Goal: Ask a question

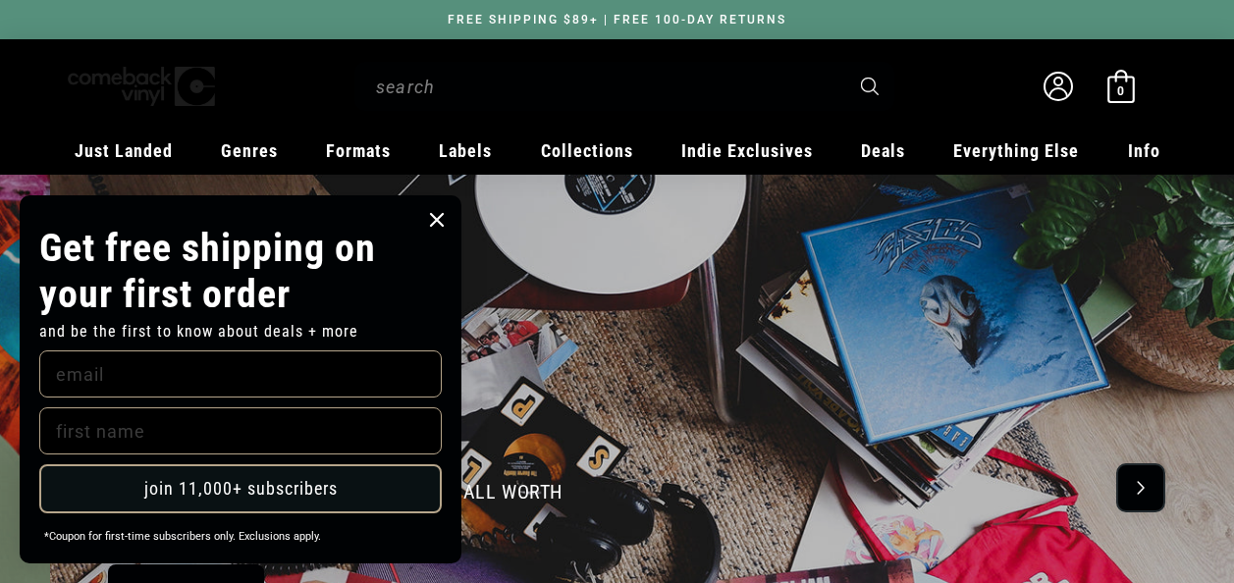
scroll to position [0, 2467]
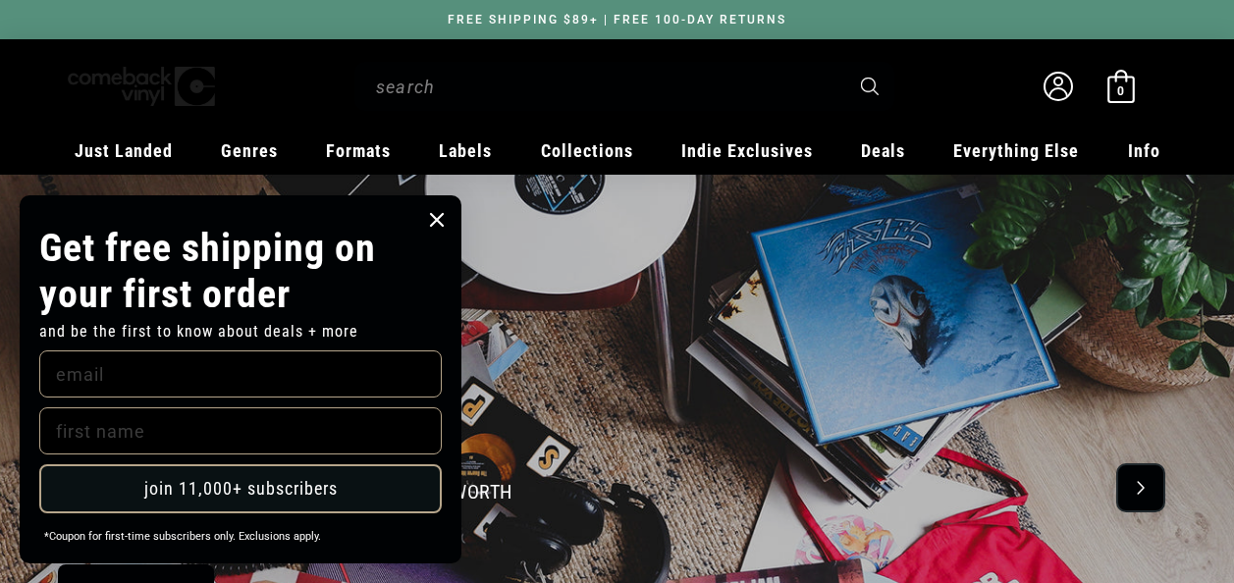
click at [435, 213] on circle "Close dialog" at bounding box center [437, 220] width 28 height 28
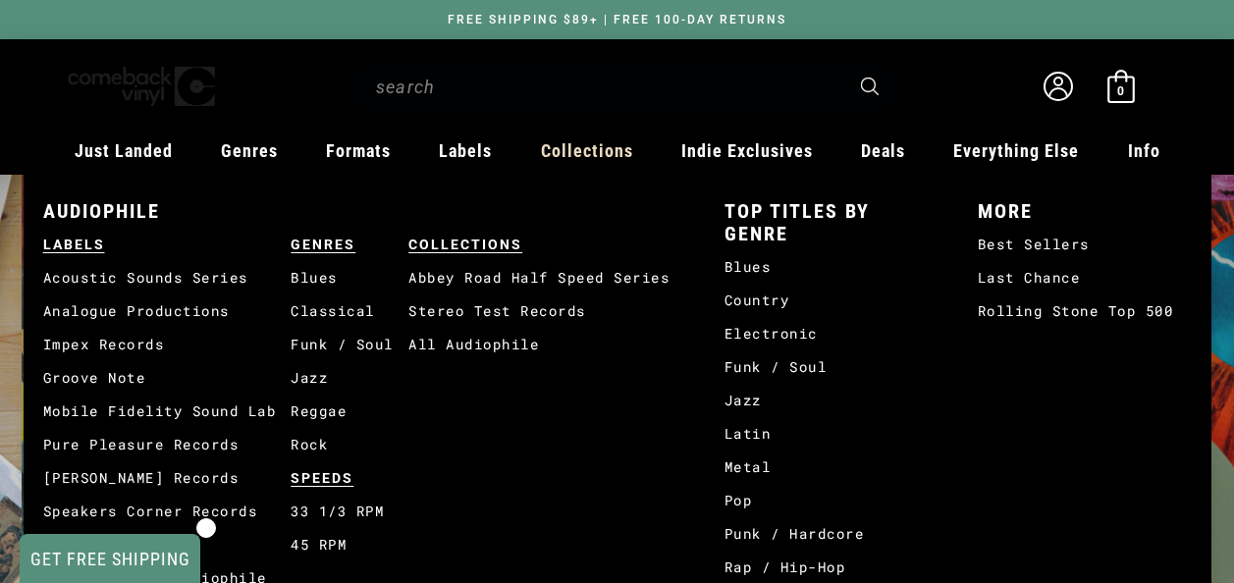
scroll to position [0, 1234]
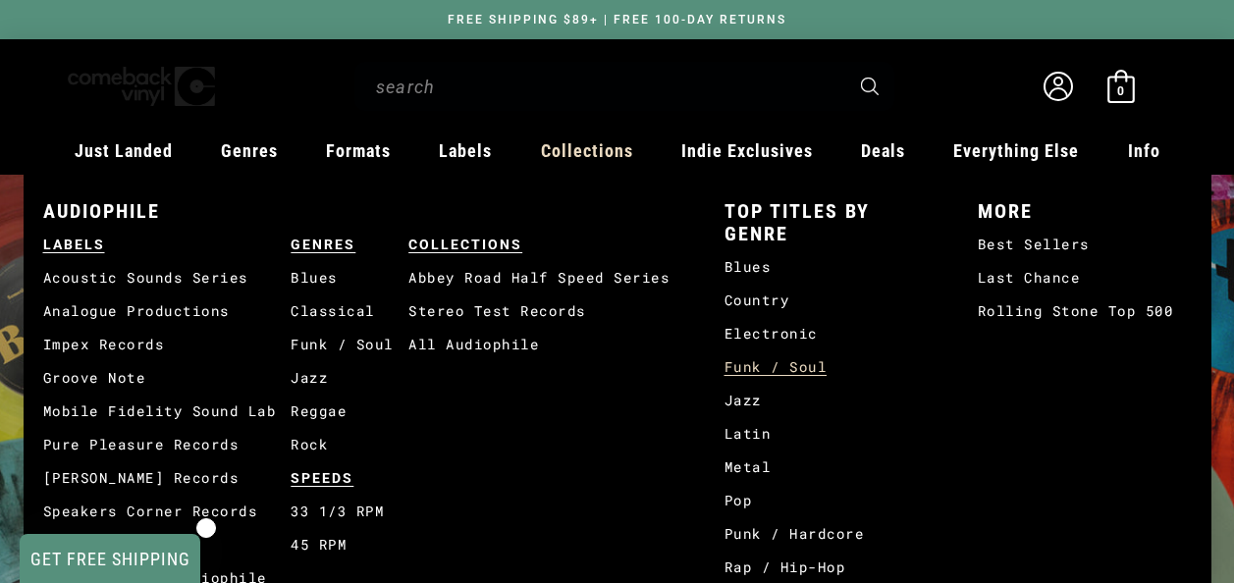
click at [733, 367] on link "Funk / Soul" at bounding box center [831, 366] width 214 height 33
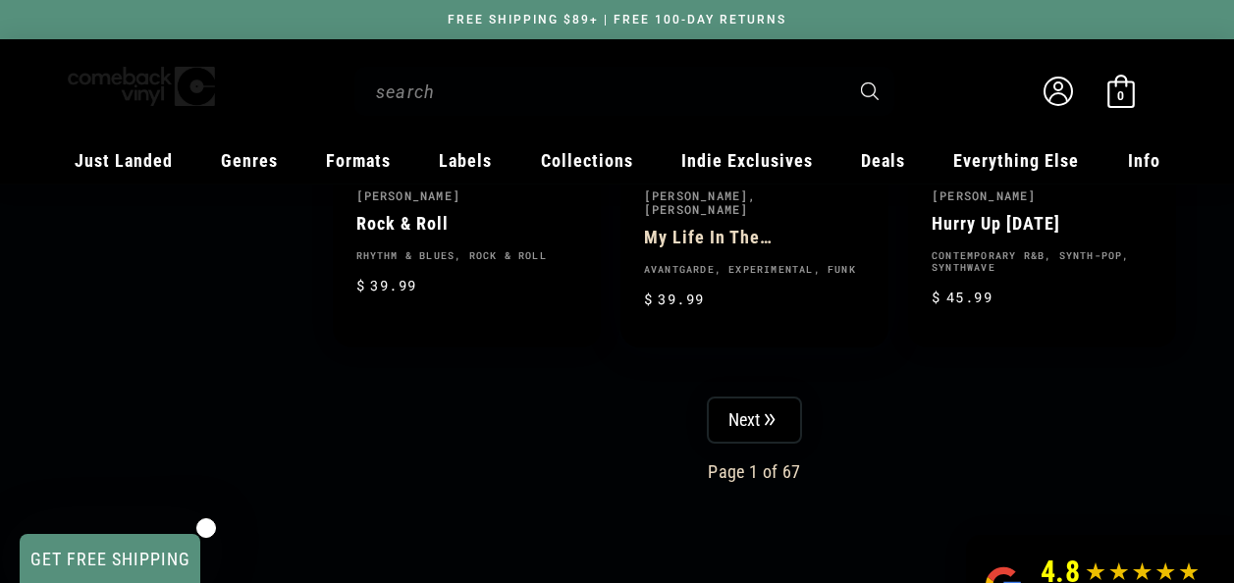
scroll to position [3435, 0]
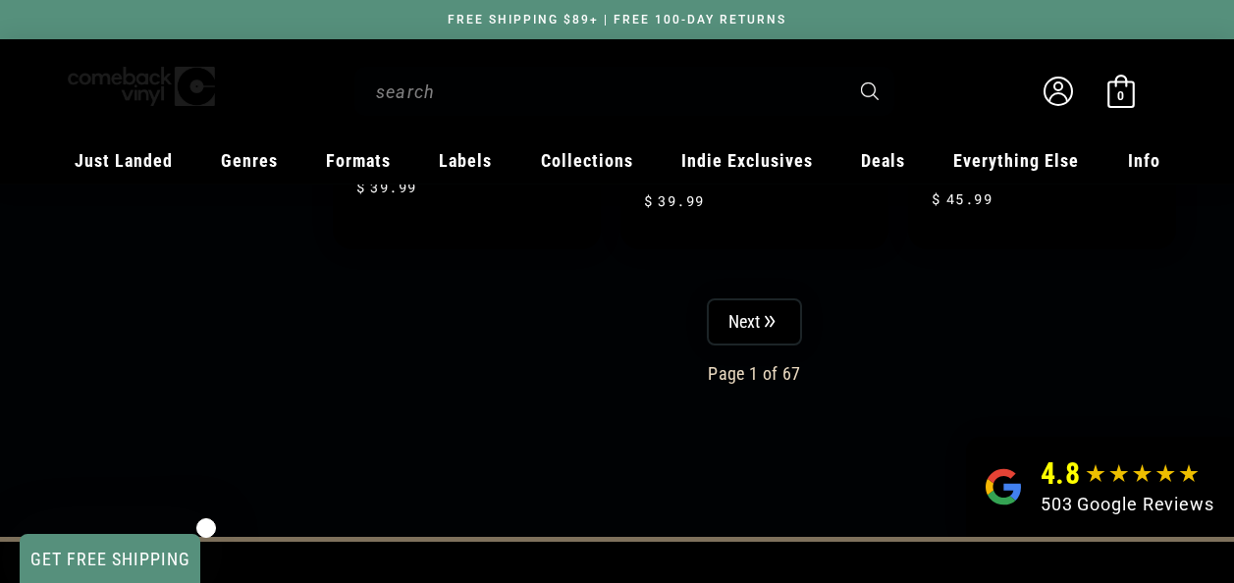
click at [766, 105] on input "When autocomplete results are available use up and down arrows to review and en…" at bounding box center [608, 92] width 465 height 40
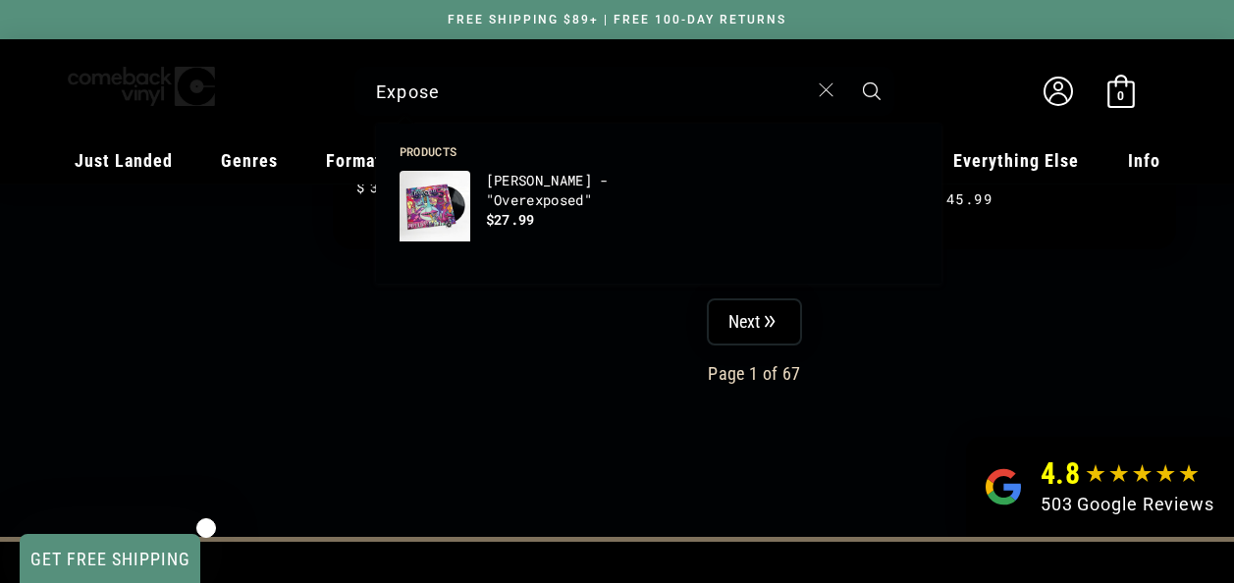
type input "Expose"
click at [847, 67] on button "Search" at bounding box center [871, 91] width 49 height 49
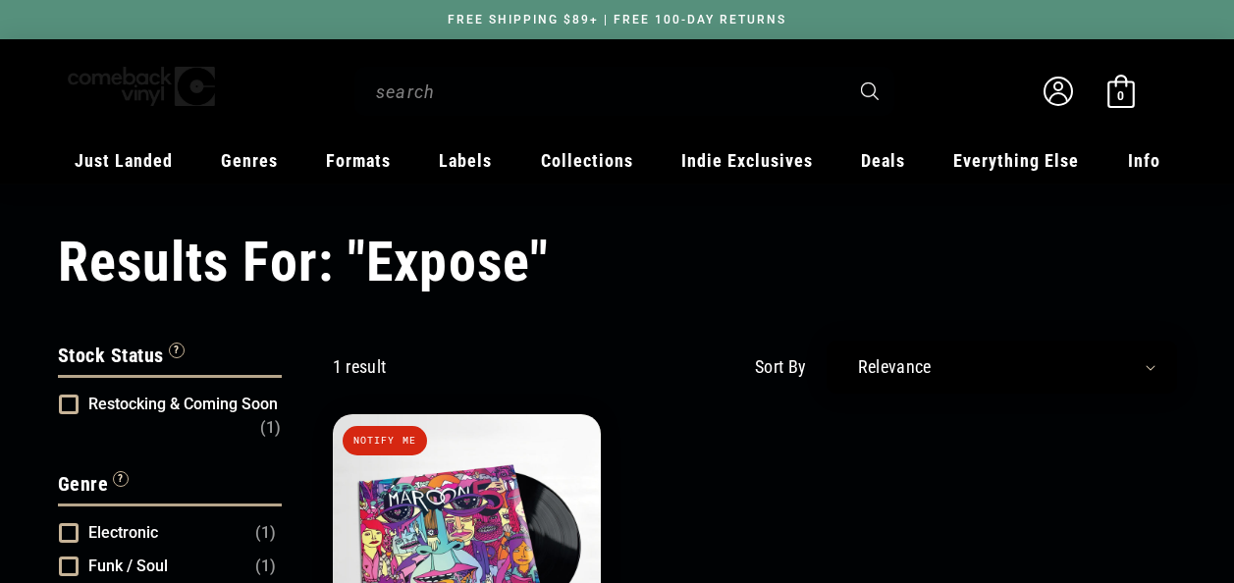
type input "Expose"
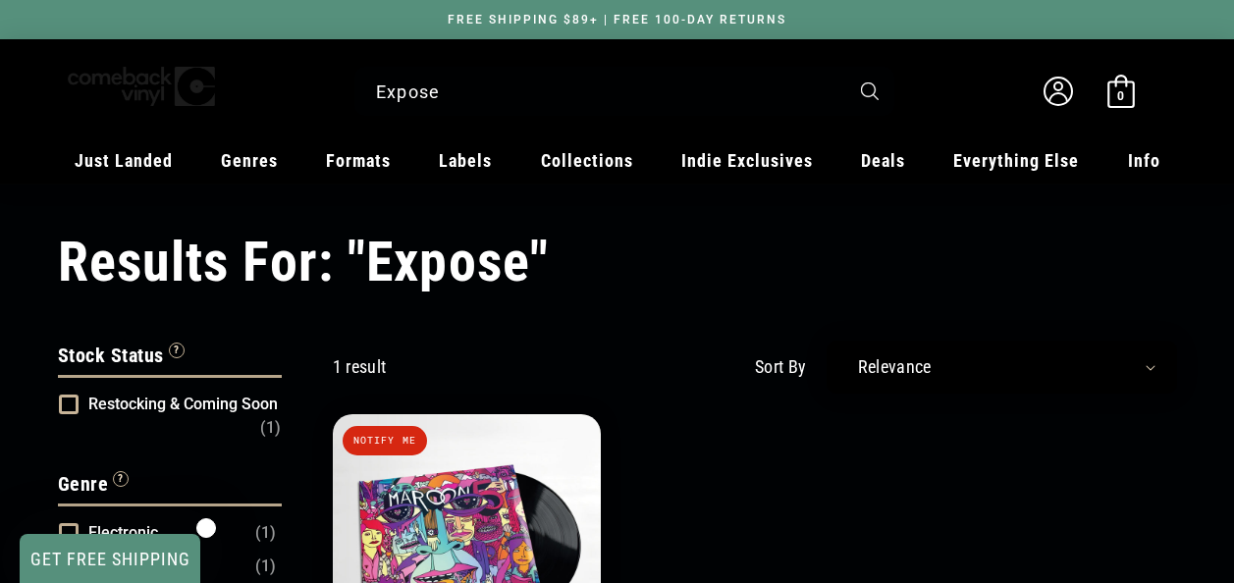
click at [158, 395] on span "Restocking & Coming Soon" at bounding box center [182, 404] width 189 height 19
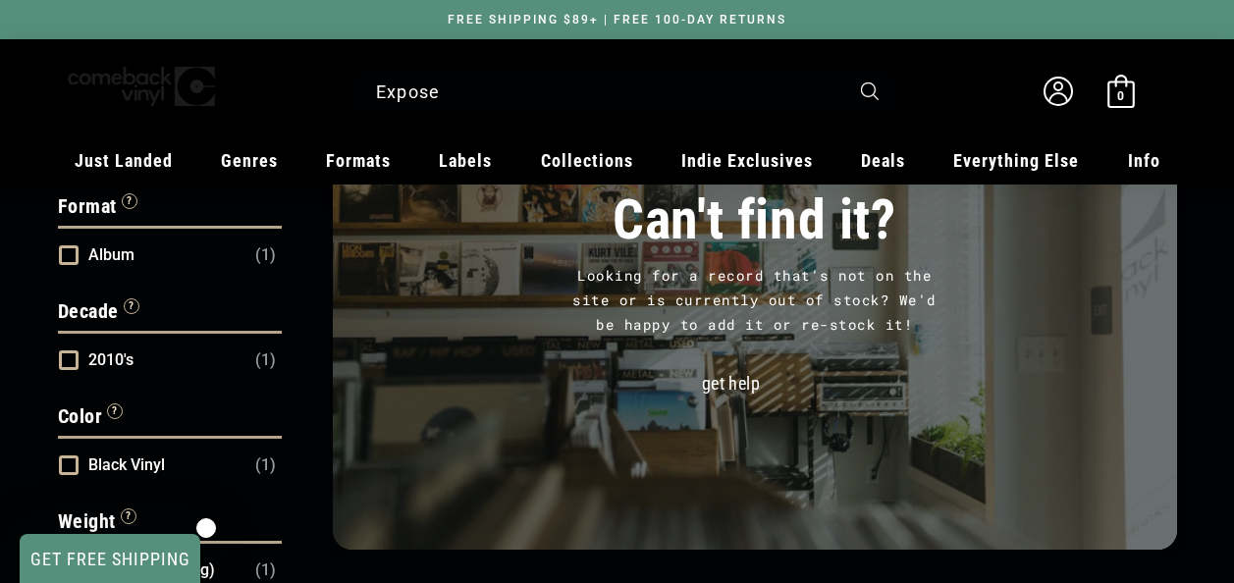
scroll to position [883, 0]
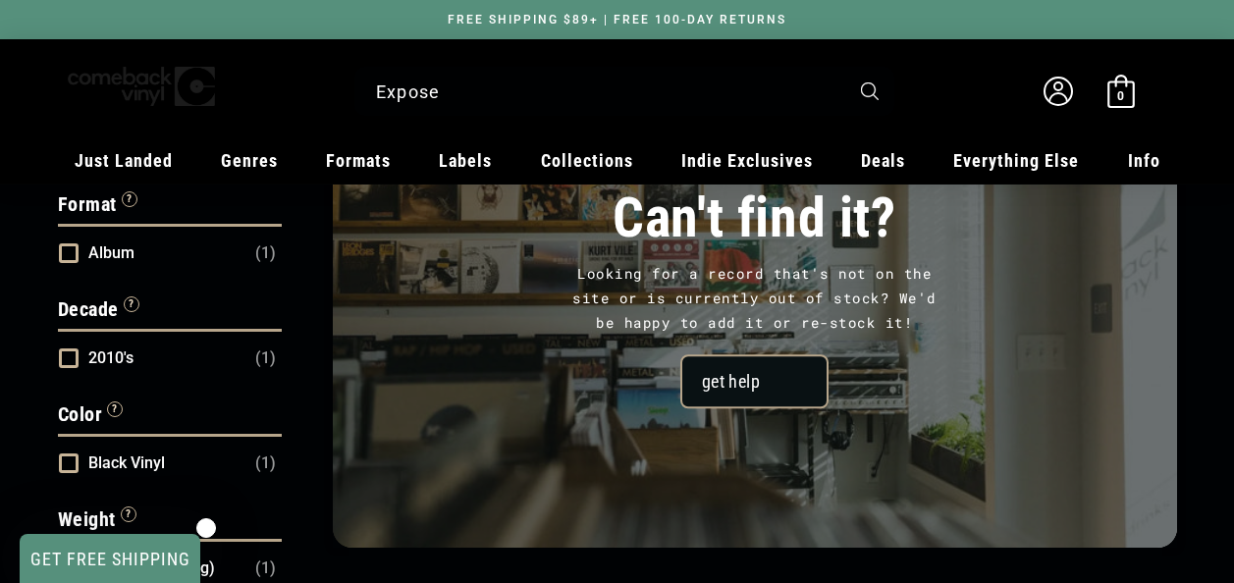
click at [766, 395] on link "get help" at bounding box center [754, 382] width 148 height 54
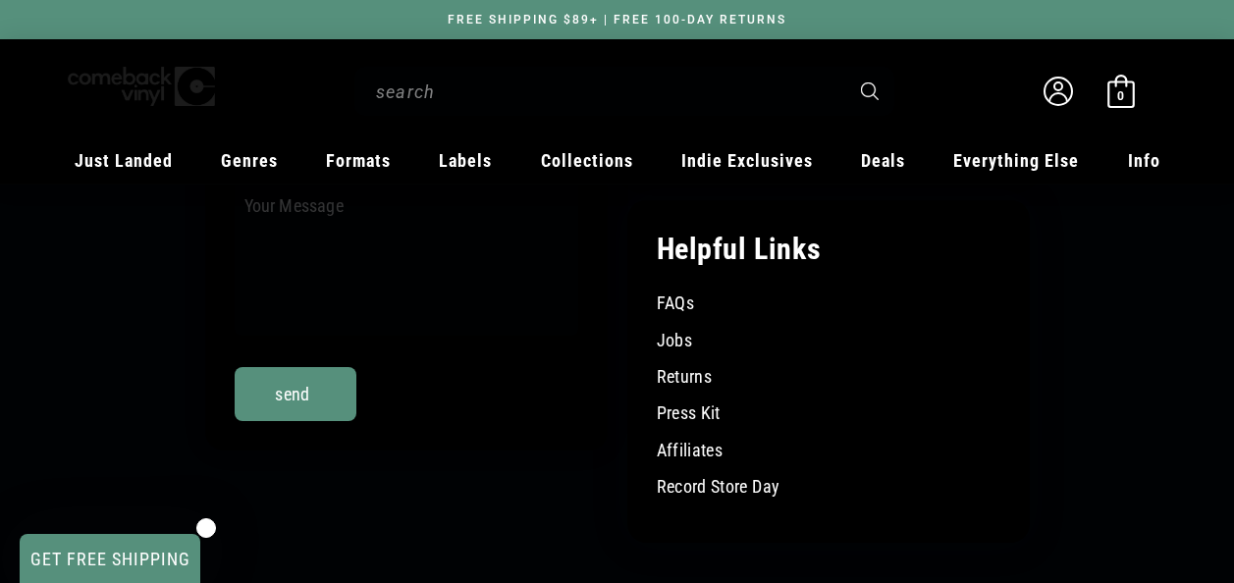
scroll to position [445, 0]
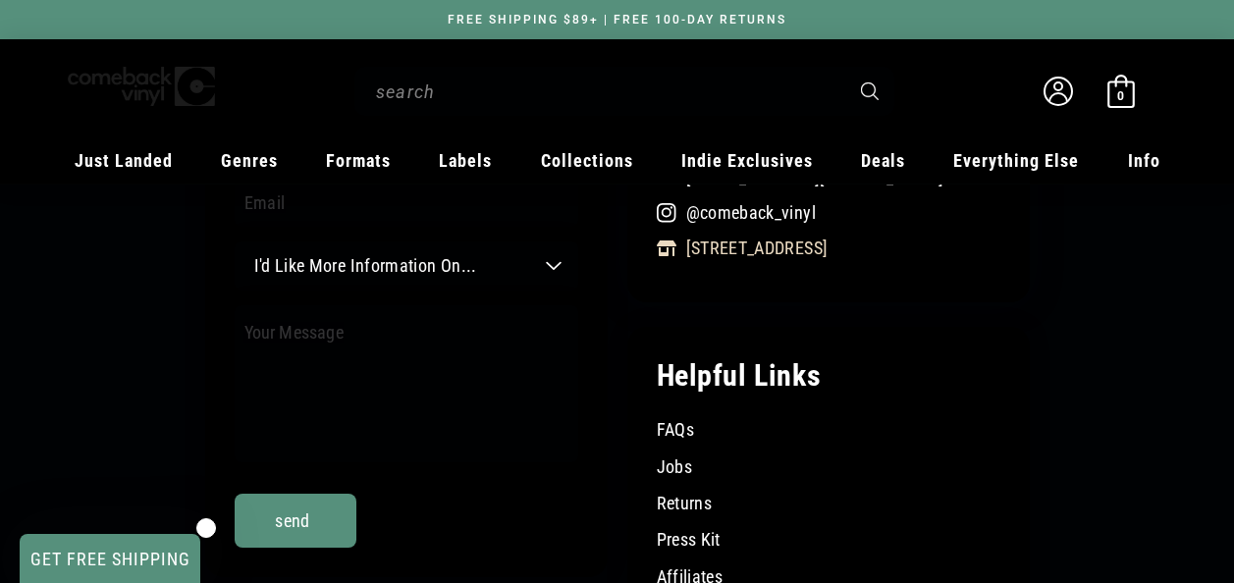
click at [903, 248] on link "[STREET_ADDRESS]" at bounding box center [828, 247] width 343 height 21
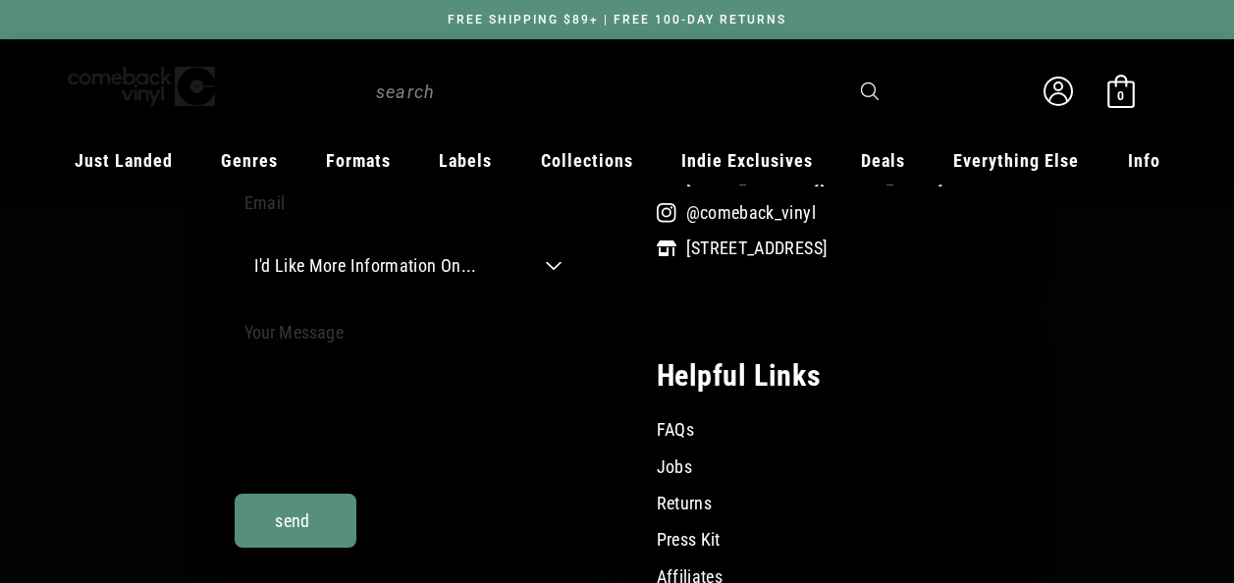
scroll to position [445, 0]
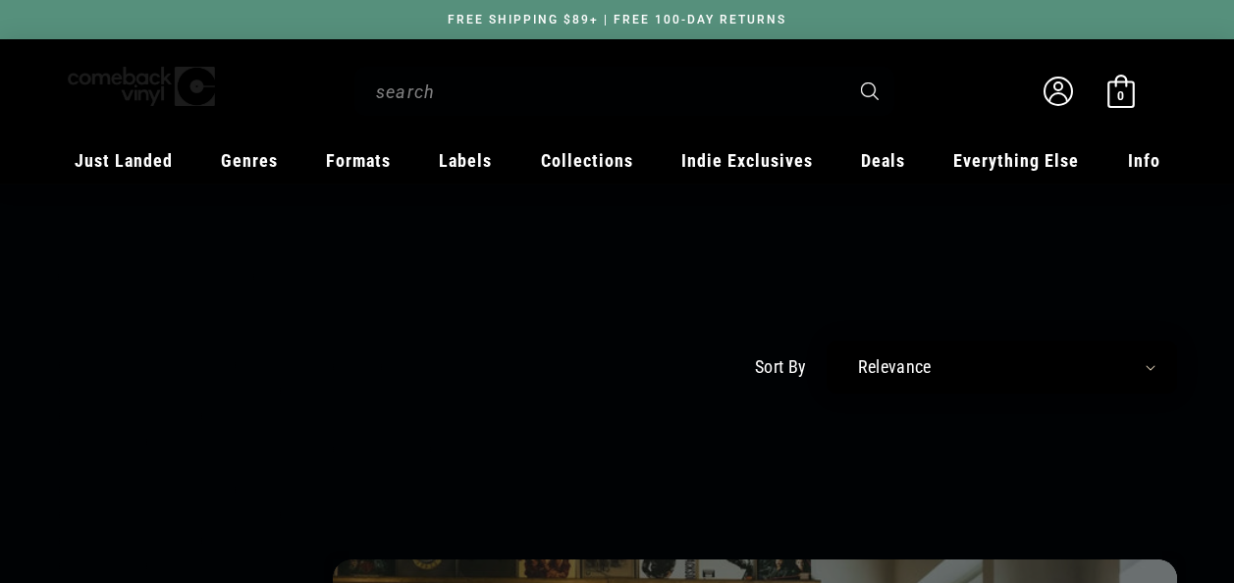
type input "Expose"
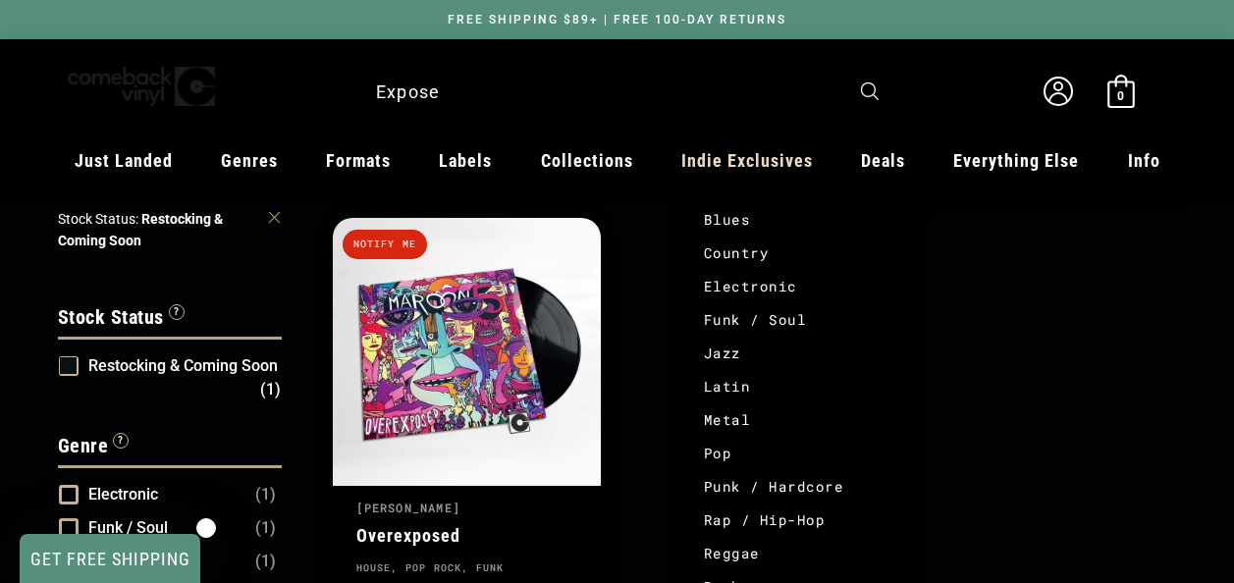
scroll to position [98, 0]
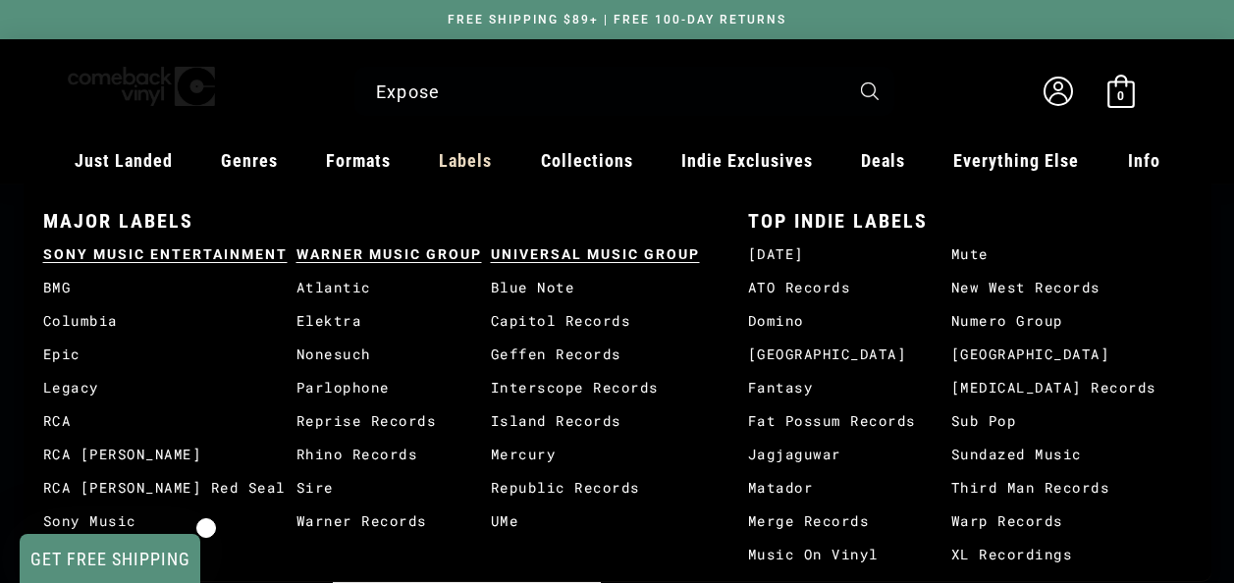
click at [173, 153] on span "Labels" at bounding box center [124, 160] width 98 height 21
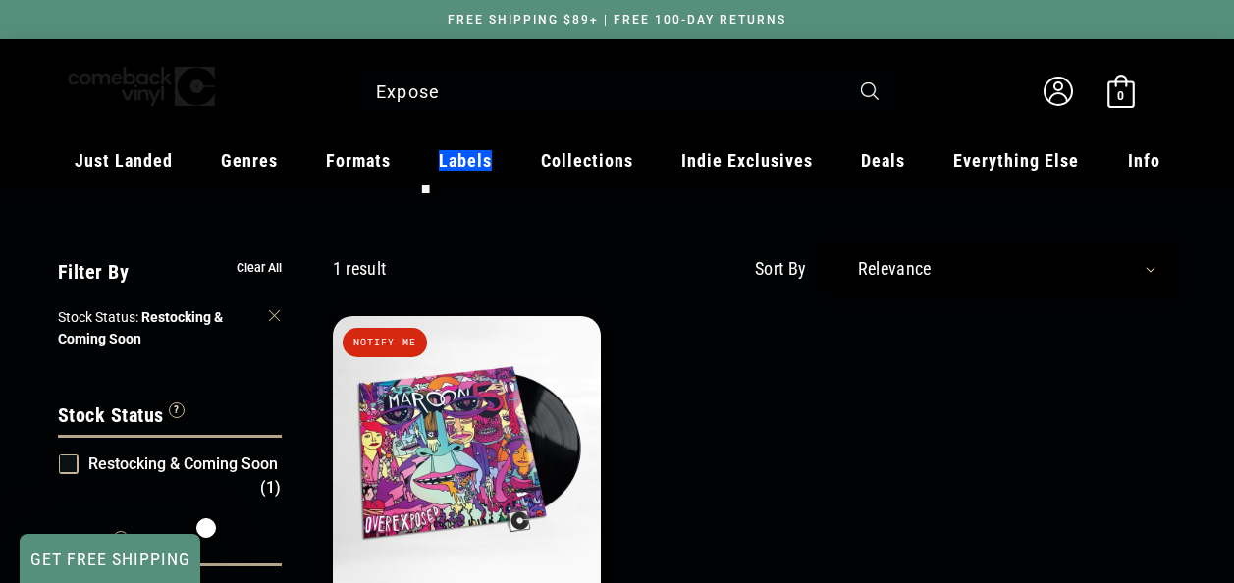
scroll to position [0, 0]
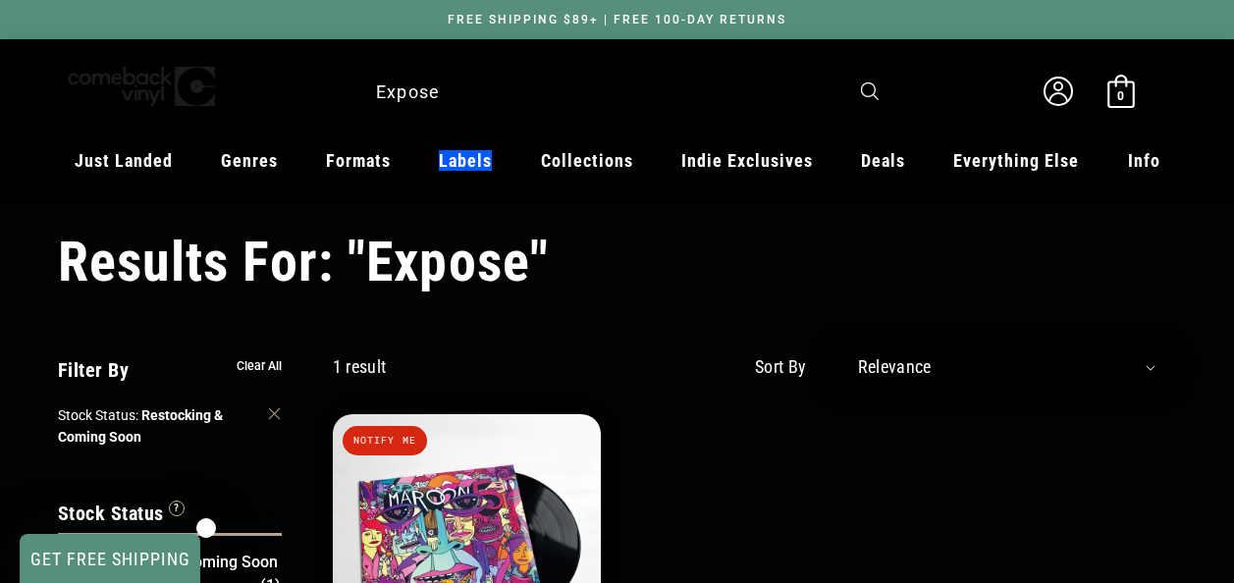
click at [1149, 368] on select "Relevance Newly Added Popularity Artist (A-Z) Price (High To Low) Price (Low To…" at bounding box center [1001, 367] width 307 height 20
select select "title-ascending"
click at [848, 357] on select "Relevance Newly Added Popularity Artist (A-Z) Price (High To Low) Price (Low To…" at bounding box center [1001, 367] width 307 height 20
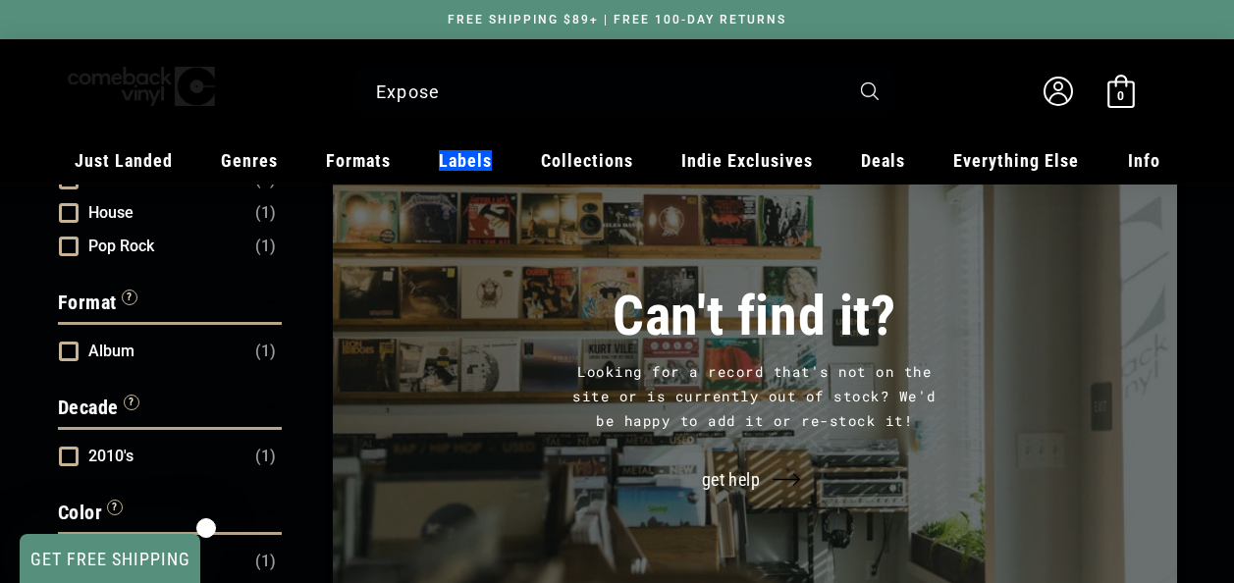
scroll to position [883, 0]
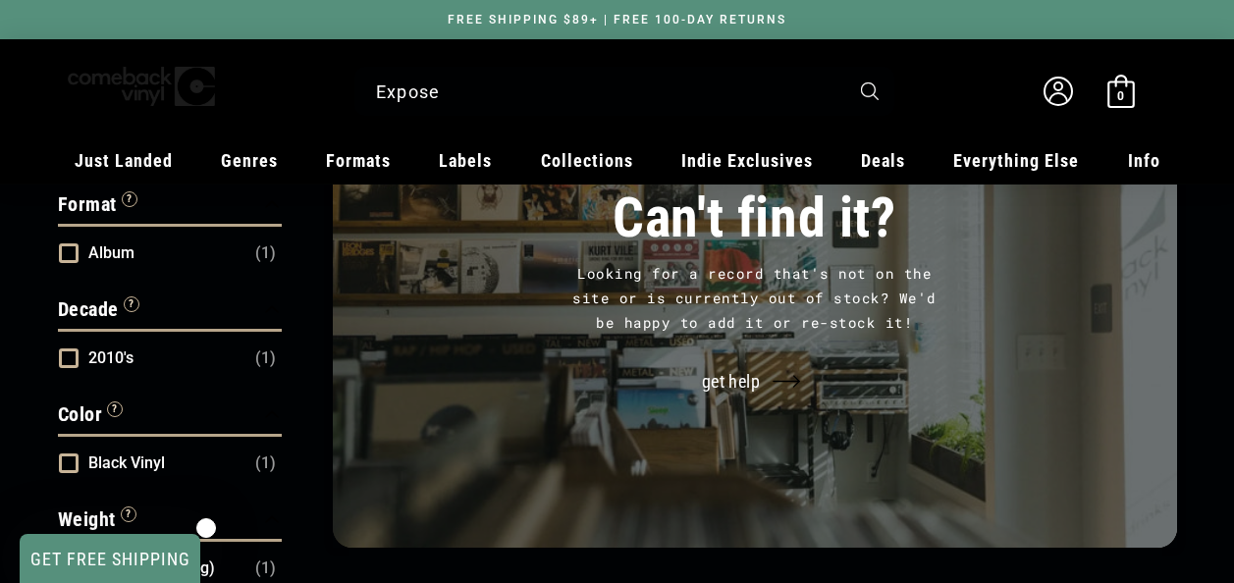
click at [272, 295] on div "Decade “Decade” refers to the time when the music was originally recorded. Clear" at bounding box center [170, 312] width 224 height 37
click at [271, 295] on div "Decade “Decade” refers to the time when the music was originally recorded. Clear" at bounding box center [170, 312] width 224 height 37
click at [266, 295] on div "Decade “Decade” refers to the time when the music was originally recorded. Clear" at bounding box center [170, 312] width 224 height 37
click at [265, 295] on div "Decade “Decade” refers to the time when the music was originally recorded. Clear" at bounding box center [170, 312] width 224 height 37
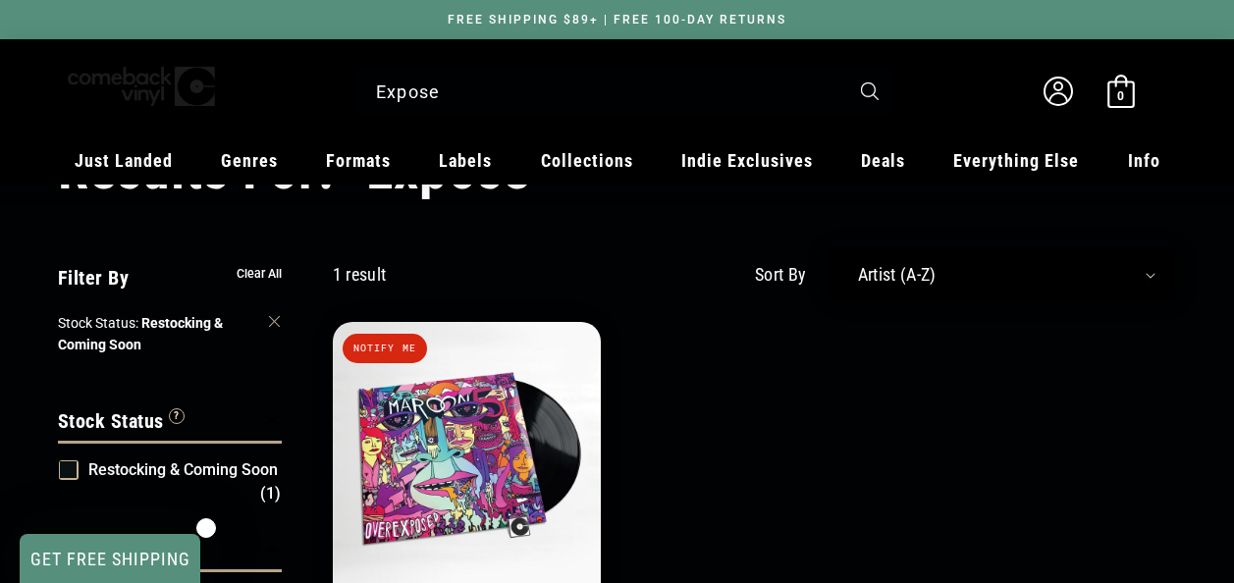
scroll to position [0, 0]
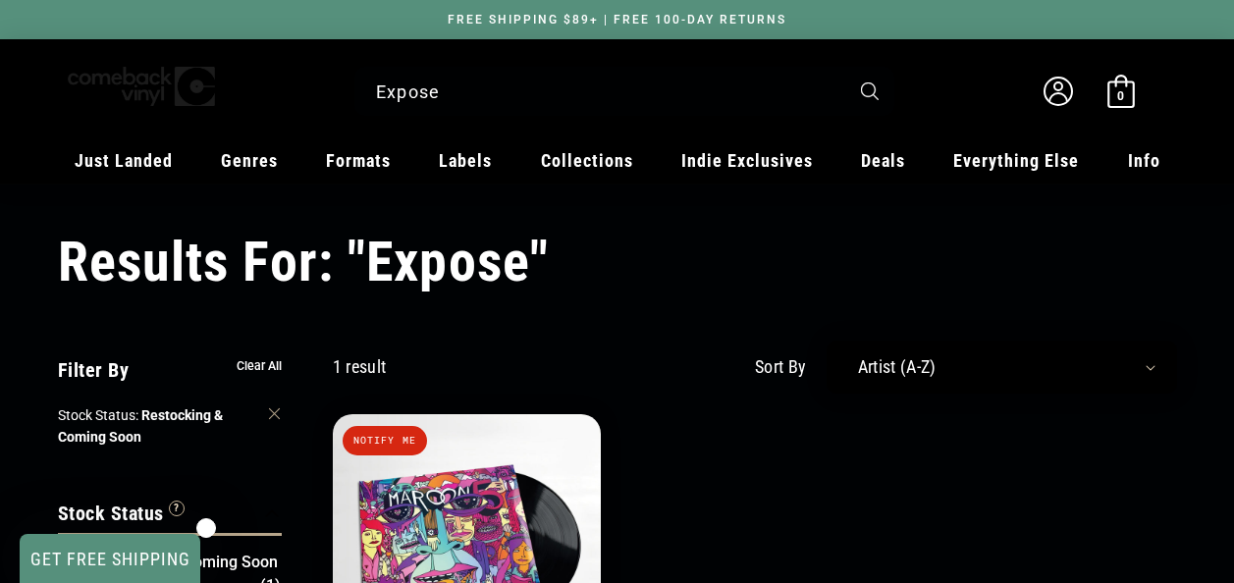
click at [892, 364] on select "Relevance Newly Added Popularity Artist (A-Z) Price (High To Low) Price (Low To…" at bounding box center [1001, 367] width 307 height 20
click at [892, 363] on select "Relevance Newly Added Popularity Artist (A-Z) Price (High To Low) Price (Low To…" at bounding box center [1001, 367] width 307 height 20
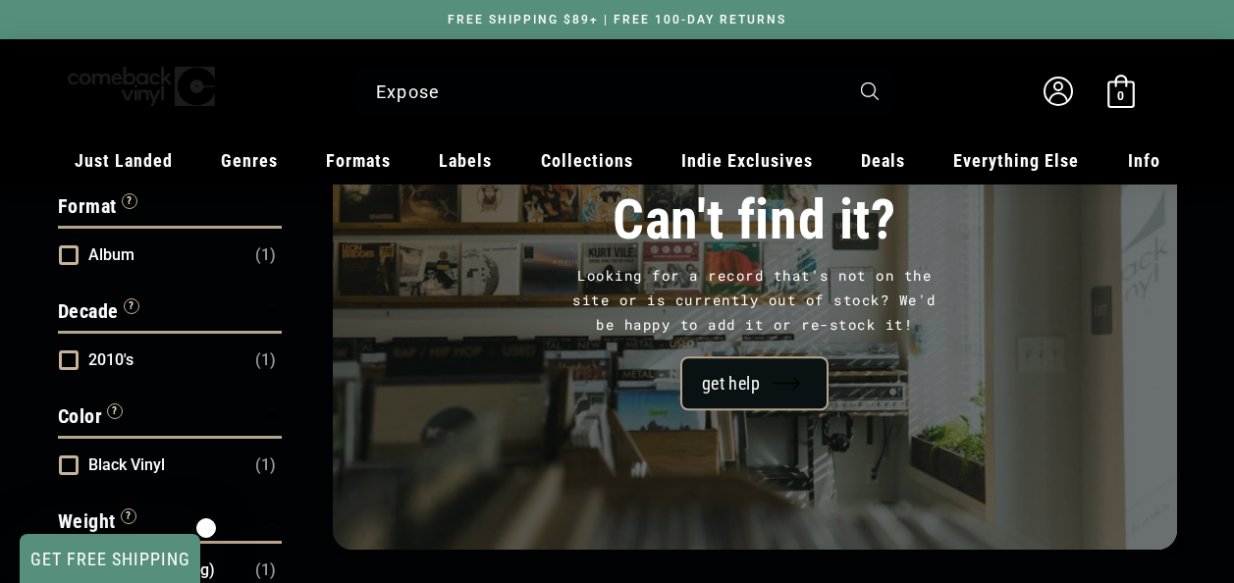
scroll to position [883, 0]
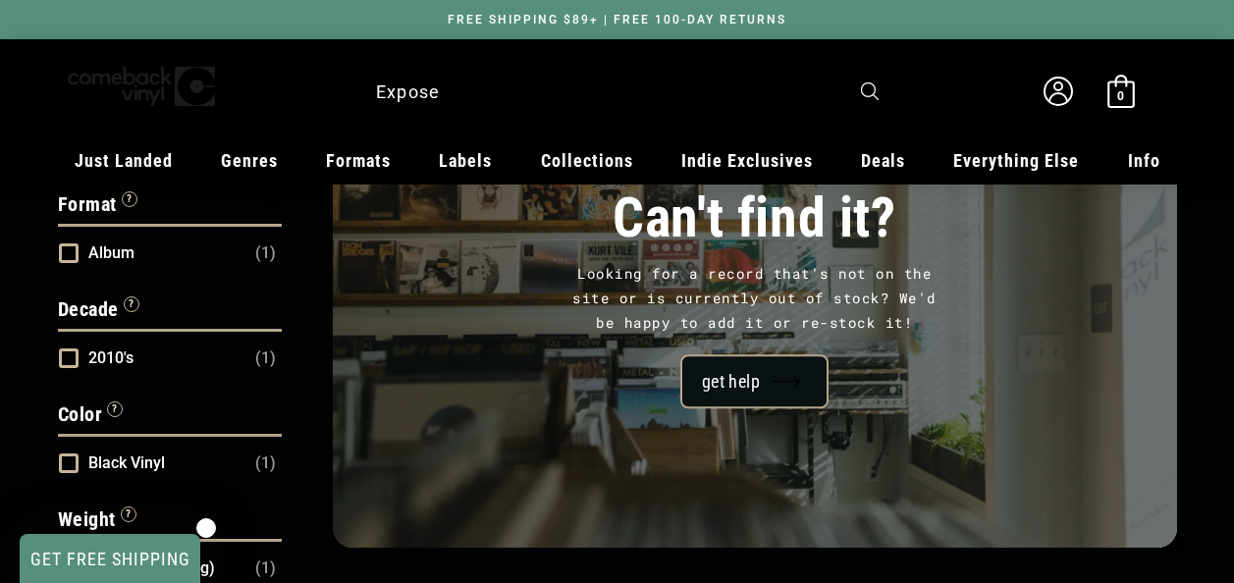
click at [763, 397] on link "get help" at bounding box center [754, 382] width 148 height 54
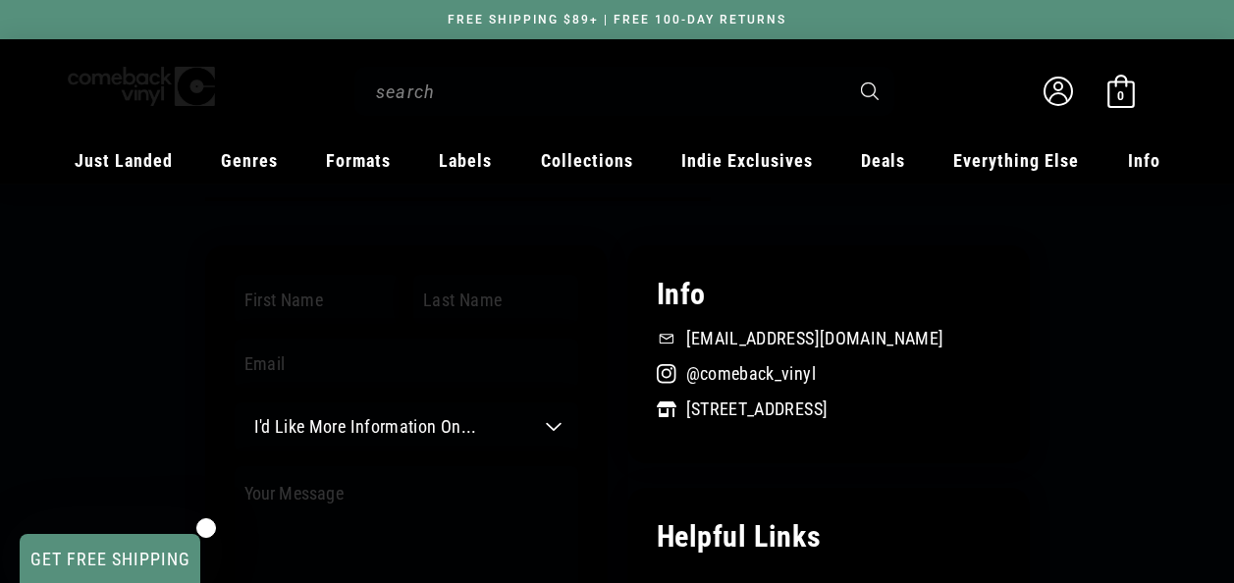
scroll to position [294, 0]
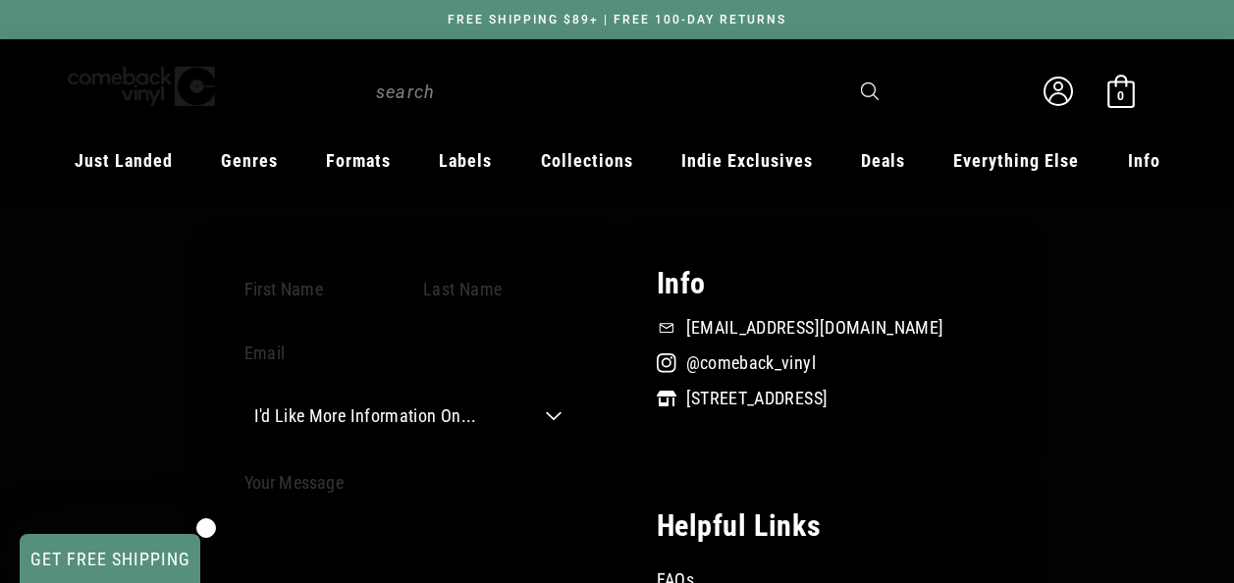
click at [560, 416] on select "I'd Like More Information On... General question Can't find a record Job inquir…" at bounding box center [406, 416] width 343 height 49
select select "Can't find a record"
click at [235, 392] on select "I'd Like More Information On... General question Can't find a record Job inquir…" at bounding box center [406, 416] width 343 height 49
click at [1054, 93] on icon at bounding box center [1058, 97] width 18 height 9
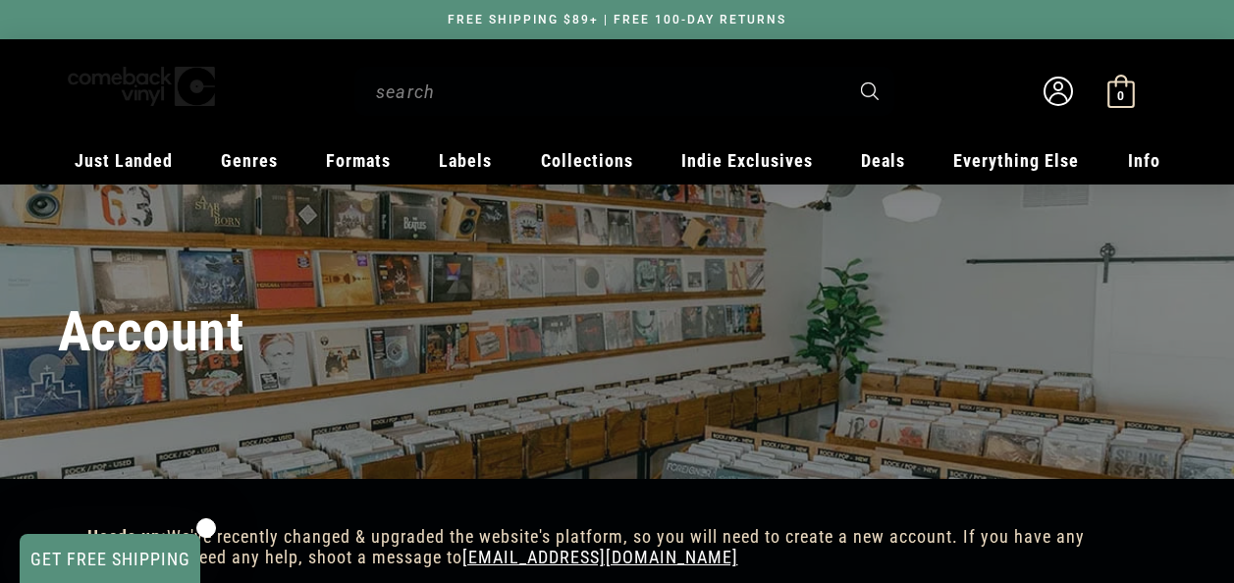
click at [1120, 95] on span "0" at bounding box center [1120, 95] width 7 height 15
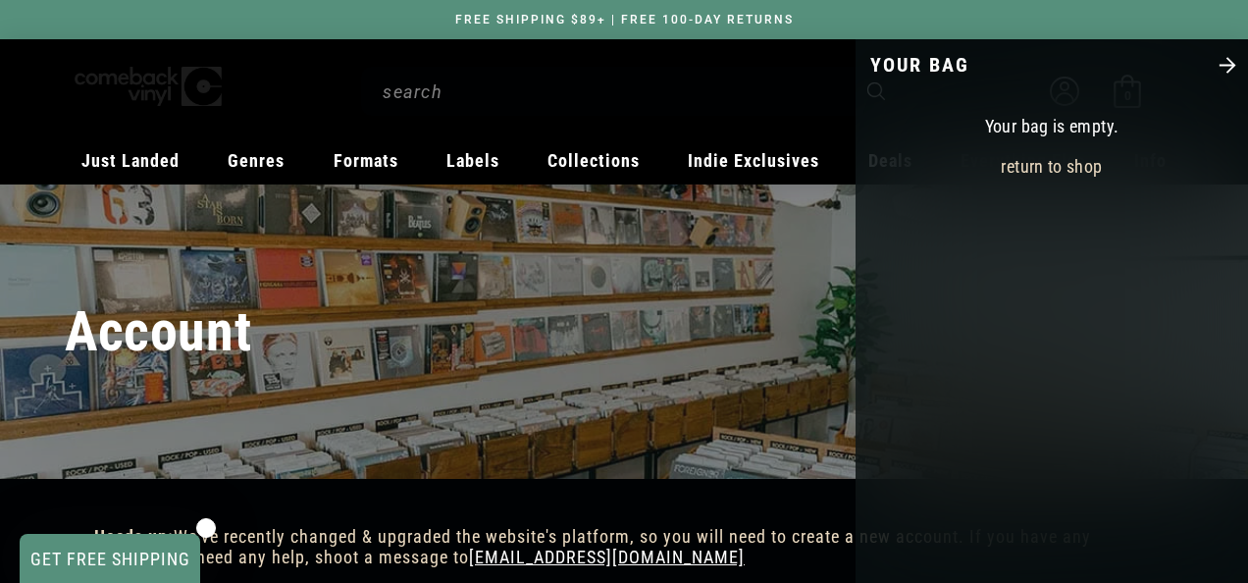
click at [575, 337] on div at bounding box center [624, 291] width 1248 height 583
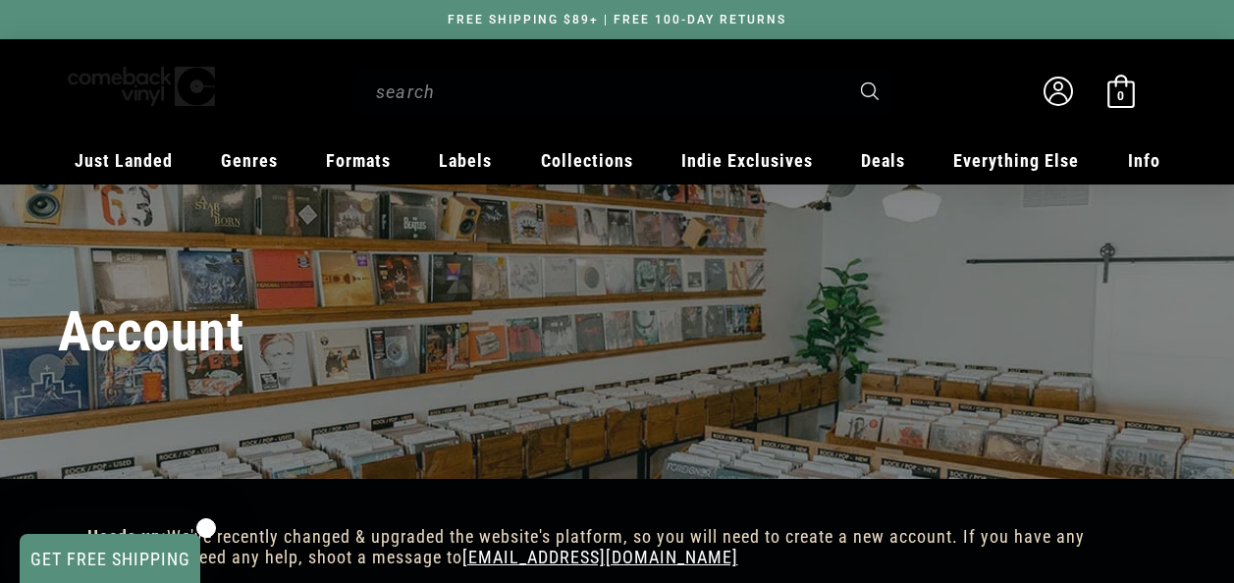
click at [1131, 220] on div "Account login register" at bounding box center [617, 331] width 1217 height 294
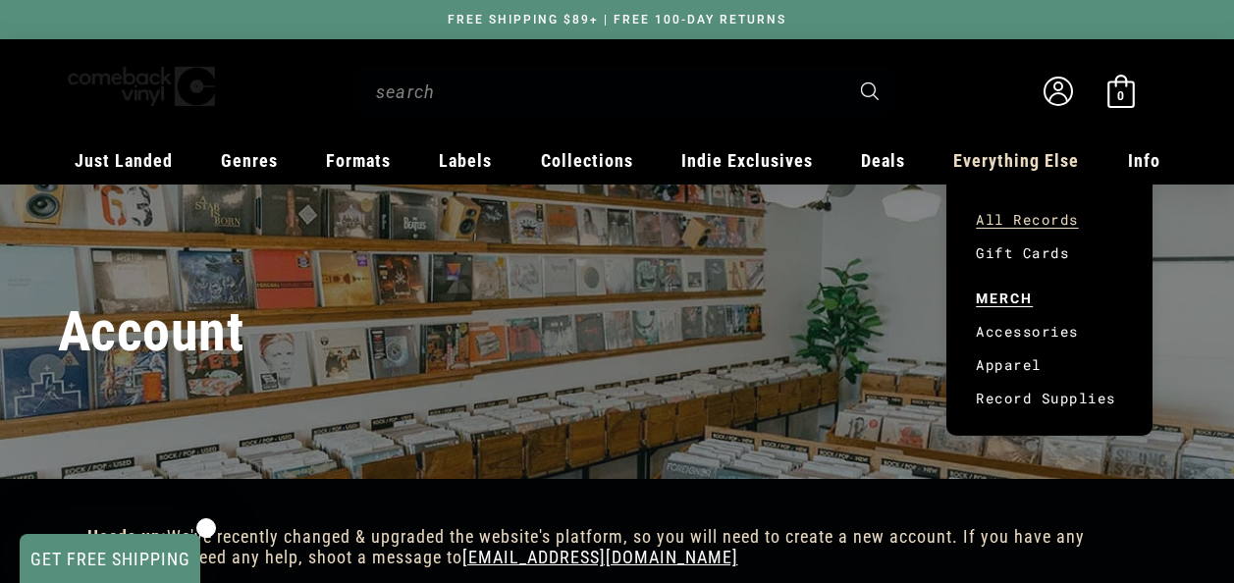
click at [1045, 217] on link "All Records" at bounding box center [1048, 219] width 147 height 33
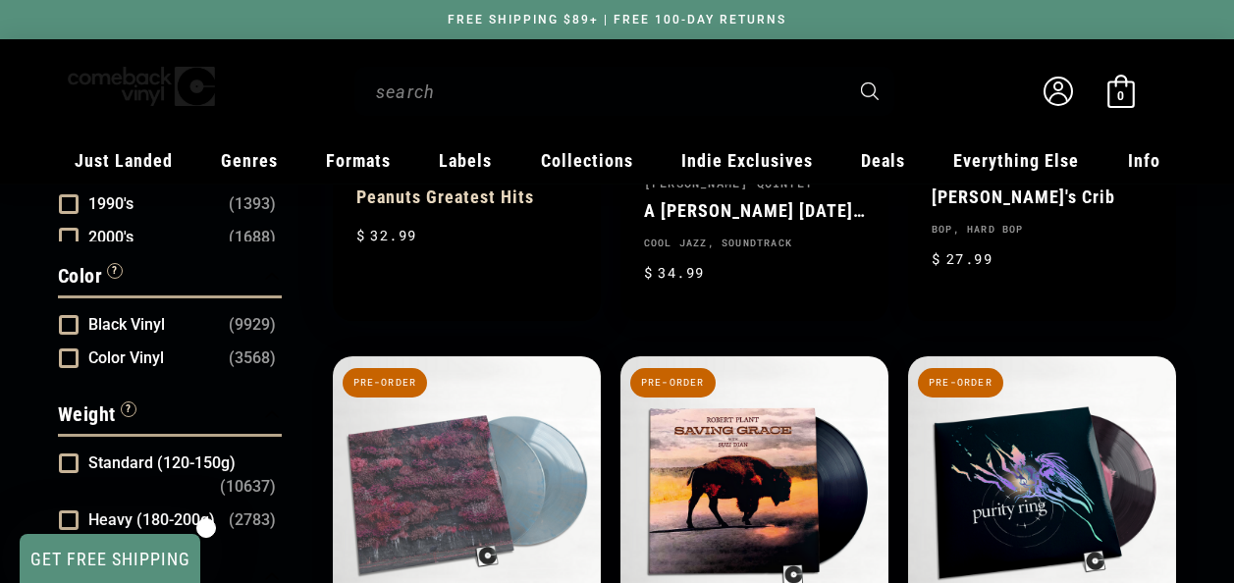
scroll to position [1570, 0]
